Goal: Communication & Community: Participate in discussion

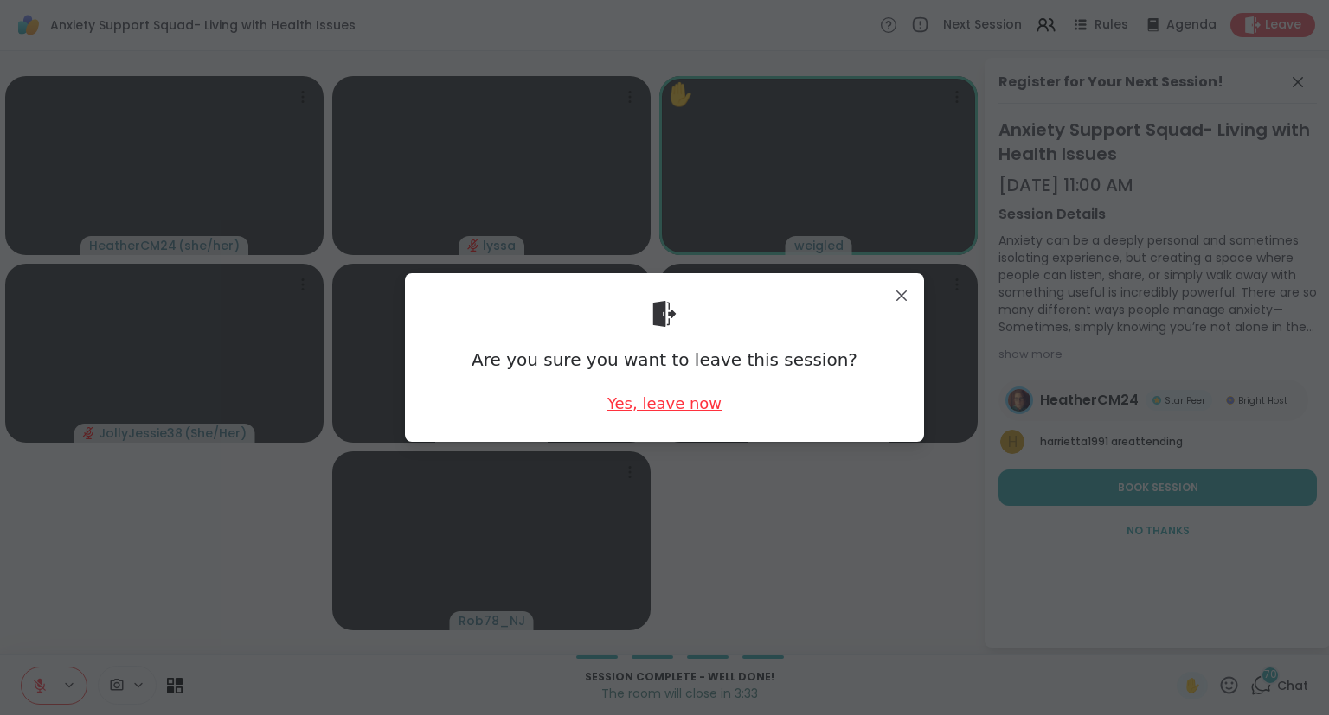
click at [659, 400] on div "Yes, leave now" at bounding box center [664, 404] width 114 height 22
